Goal: Task Accomplishment & Management: Complete application form

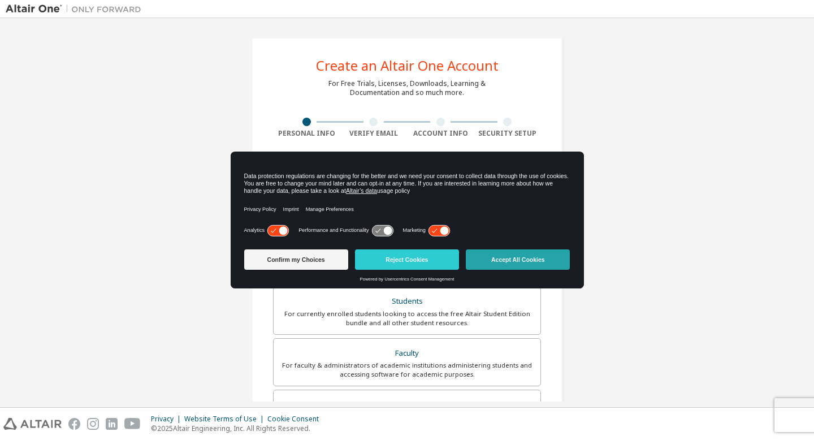
click at [500, 262] on button "Accept All Cookies" at bounding box center [518, 259] width 104 height 20
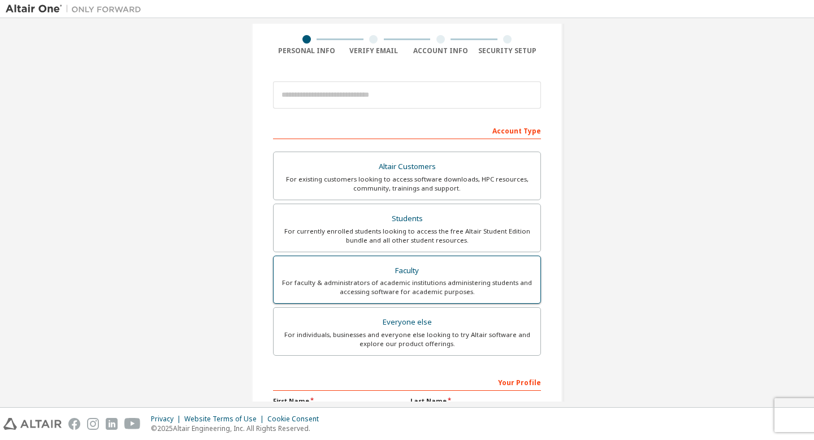
scroll to position [159, 0]
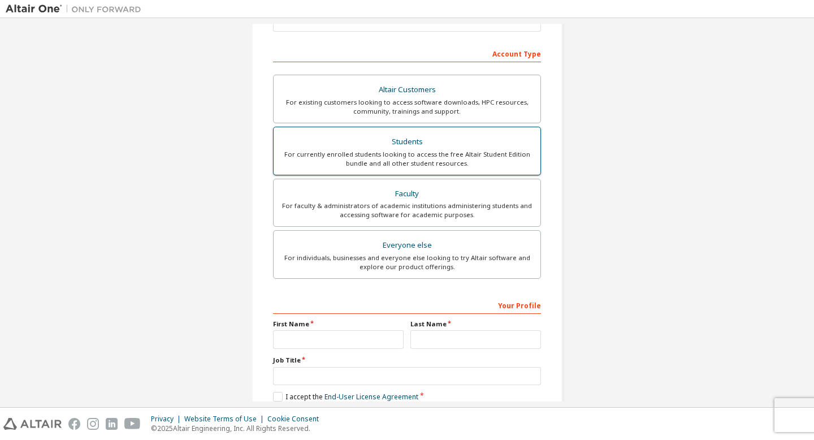
click at [434, 153] on div "For currently enrolled students looking to access the free Altair Student Editi…" at bounding box center [407, 159] width 253 height 18
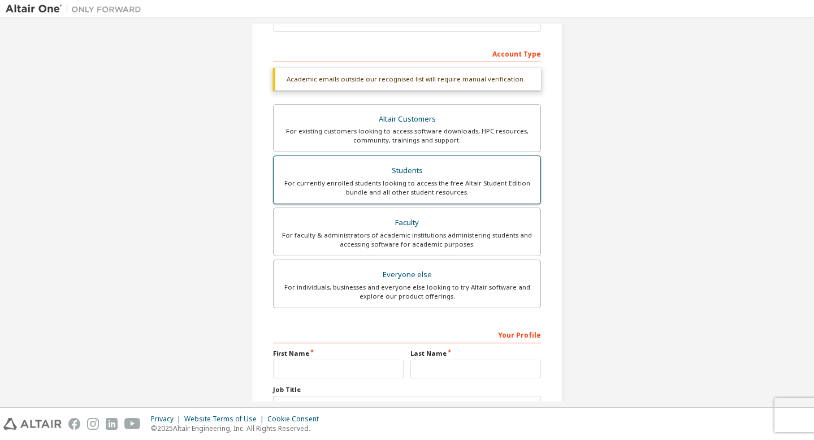
scroll to position [0, 0]
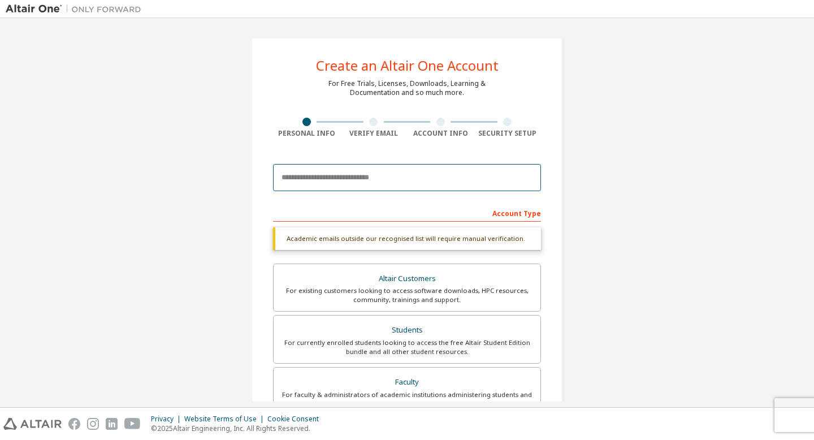
click at [426, 171] on input "email" at bounding box center [407, 177] width 268 height 27
click at [376, 183] on input "email" at bounding box center [407, 177] width 268 height 27
type input "**********"
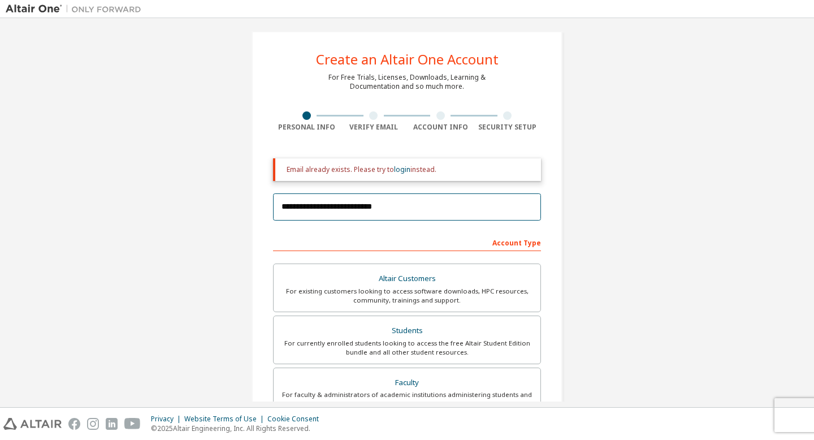
scroll to position [6, 0]
click at [398, 172] on link "login" at bounding box center [402, 170] width 16 height 10
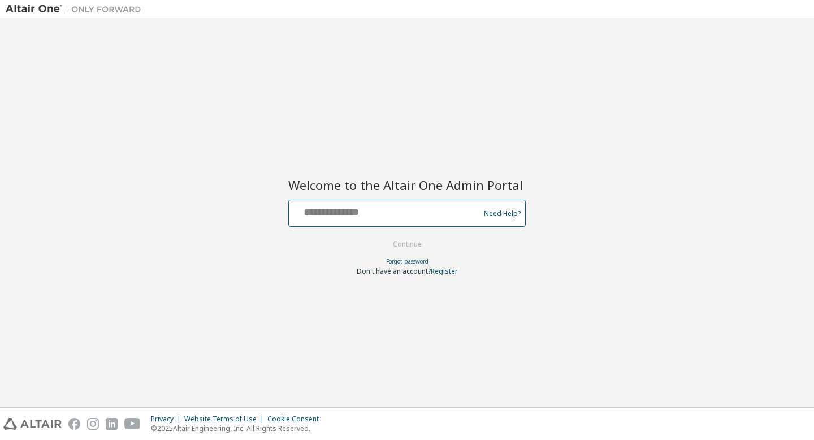
click at [422, 211] on input "text" at bounding box center [386, 210] width 185 height 16
click at [408, 212] on input "text" at bounding box center [386, 210] width 185 height 16
type input "*"
type input "**********"
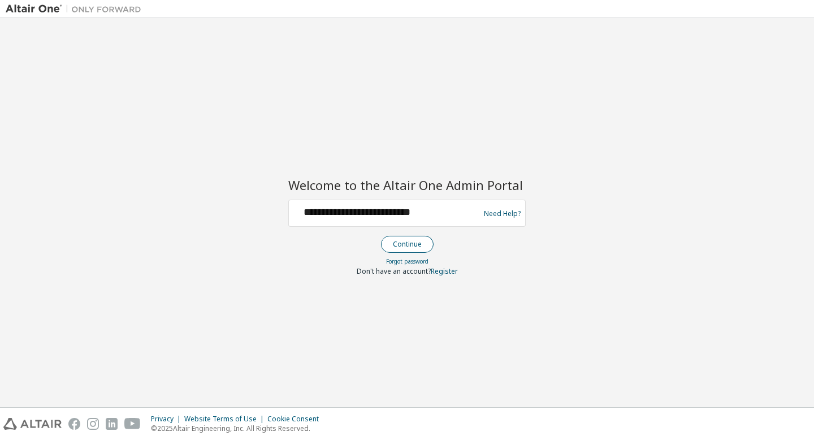
click at [405, 251] on button "Continue" at bounding box center [407, 244] width 53 height 17
click at [349, 218] on div at bounding box center [386, 212] width 185 height 21
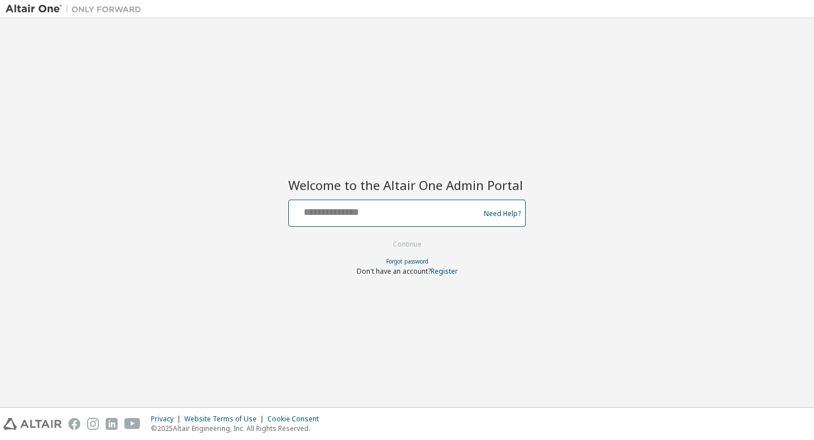
click at [360, 211] on input "text" at bounding box center [386, 210] width 185 height 16
click at [388, 216] on input "**********" at bounding box center [386, 210] width 185 height 16
type input "*"
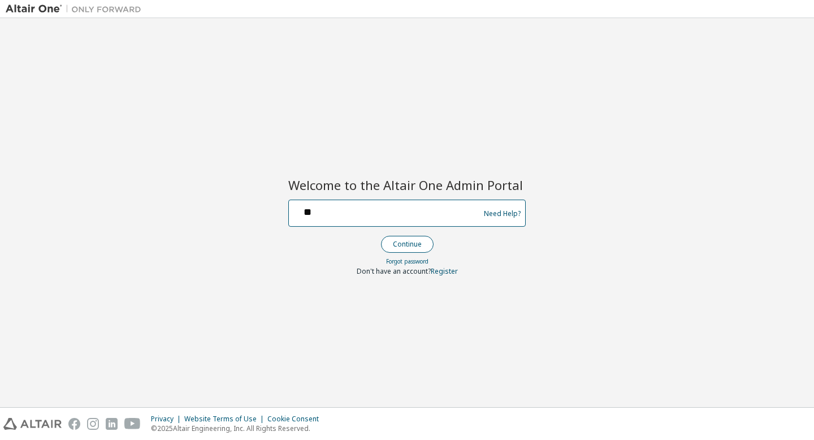
type input "**********"
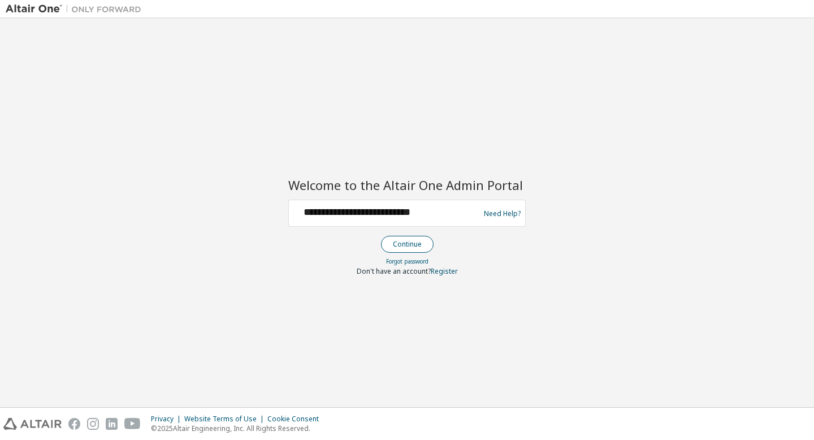
click at [398, 246] on button "Continue" at bounding box center [407, 244] width 53 height 17
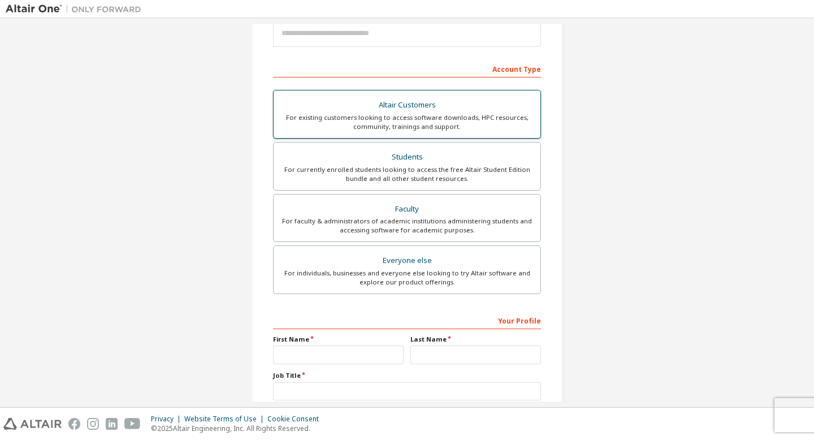
scroll to position [50, 0]
